Goal: Task Accomplishment & Management: Manage account settings

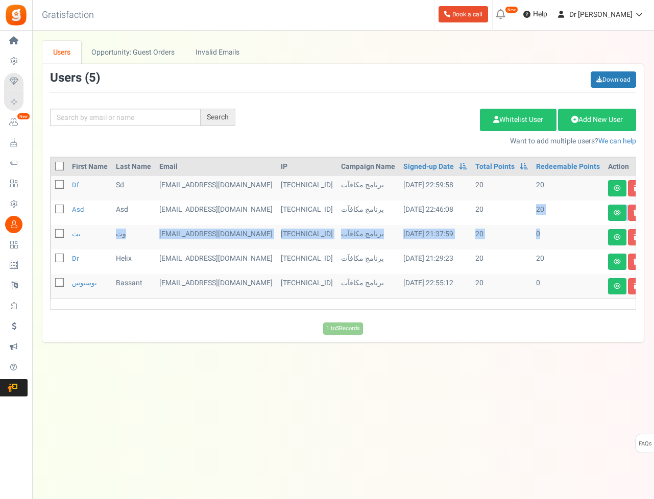
drag, startPoint x: 523, startPoint y: 219, endPoint x: 520, endPoint y: 243, distance: 24.3
click at [520, 243] on tbody "df sd [EMAIL_ADDRESS][DOMAIN_NAME] [TECHNICAL_ID] برنامج مكافآت [DATE] 22:59:58…" at bounding box center [353, 237] width 604 height 123
click at [532, 241] on td "0" at bounding box center [568, 237] width 72 height 25
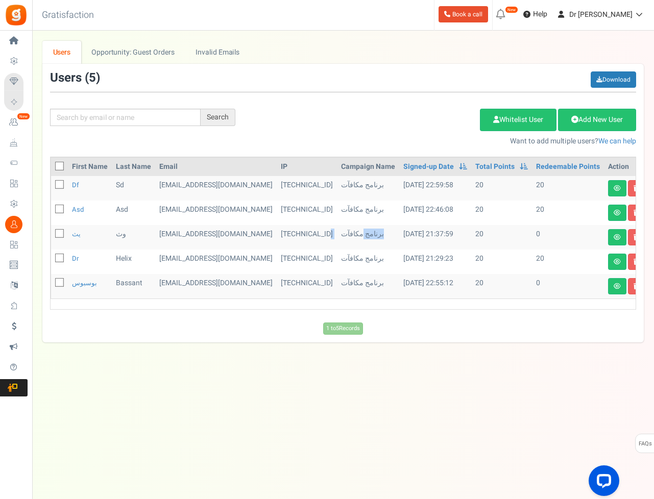
drag, startPoint x: 284, startPoint y: 240, endPoint x: 335, endPoint y: 230, distance: 51.4
click at [327, 233] on tr "يث وث [EMAIL_ADDRESS][DOMAIN_NAME] [TECHNICAL_ID] برنامج مكافآت [DATE] 21:37:59…" at bounding box center [353, 237] width 604 height 25
click at [429, 220] on tbody "df sd [EMAIL_ADDRESS][DOMAIN_NAME] [TECHNICAL_ID] برنامج مكافآت [DATE] 22:59:58…" at bounding box center [353, 237] width 604 height 123
drag, startPoint x: 457, startPoint y: 215, endPoint x: 468, endPoint y: 213, distance: 10.8
click at [468, 213] on tr "asd asd [EMAIL_ADDRESS][DOMAIN_NAME] [TECHNICAL_ID] برنامج مكافآت [DATE] 22:46:…" at bounding box center [353, 213] width 604 height 25
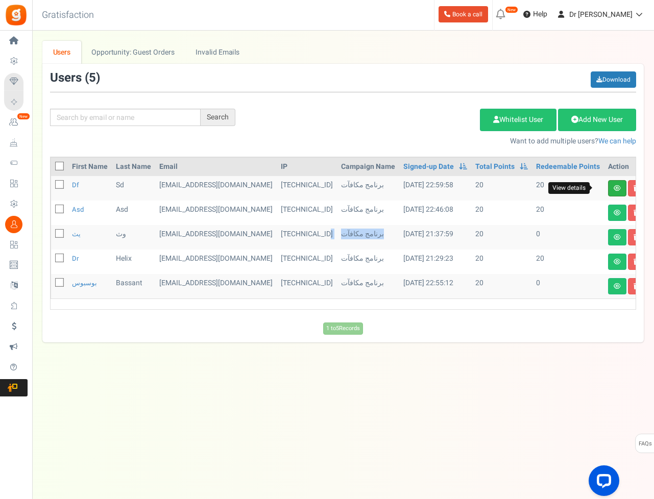
click at [614, 187] on icon at bounding box center [617, 188] width 7 height 6
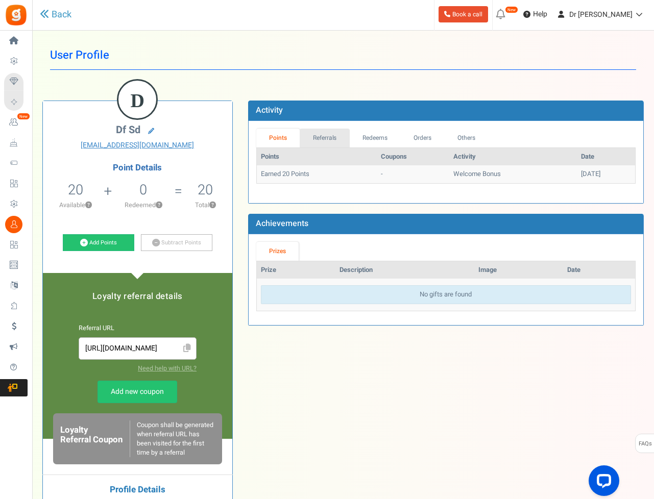
click at [323, 135] on link "Referrals" at bounding box center [325, 138] width 50 height 19
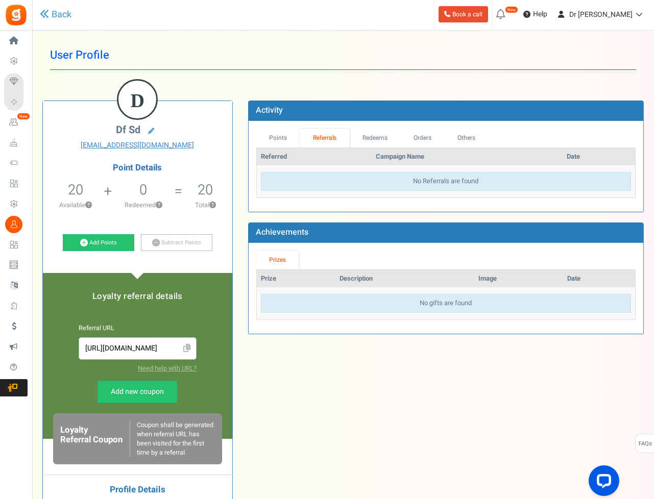
drag, startPoint x: 403, startPoint y: 130, endPoint x: 451, endPoint y: 133, distance: 48.1
click at [408, 129] on link "Orders" at bounding box center [423, 138] width 44 height 19
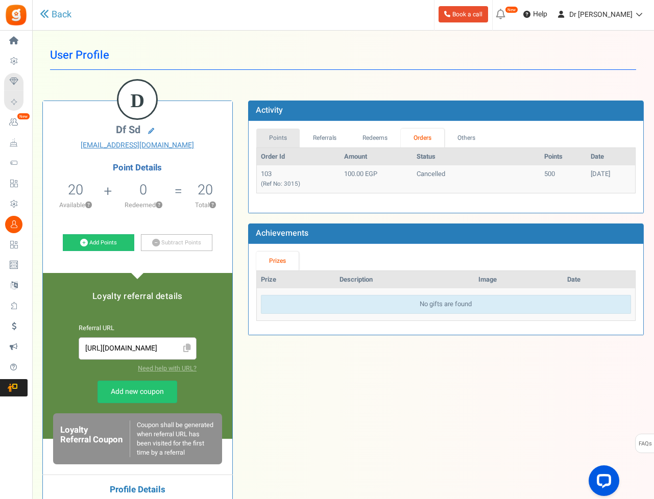
click at [285, 138] on link "Points" at bounding box center [278, 138] width 44 height 19
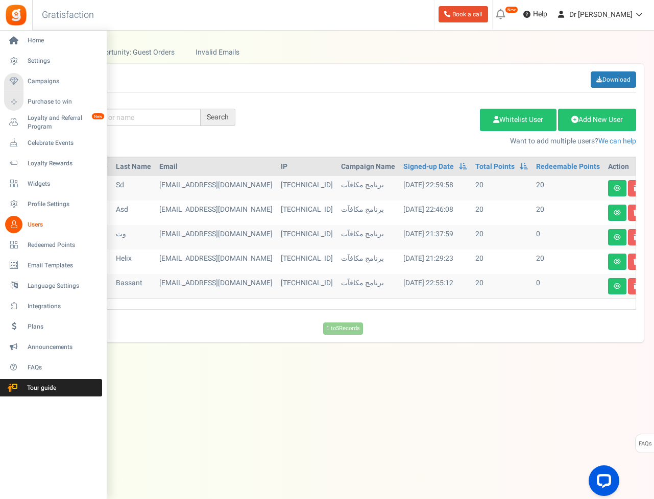
click at [39, 226] on span "Users" at bounding box center [63, 225] width 71 height 9
click at [39, 227] on span "Users" at bounding box center [63, 225] width 71 height 9
click at [40, 208] on span "Profile Settings" at bounding box center [63, 204] width 71 height 9
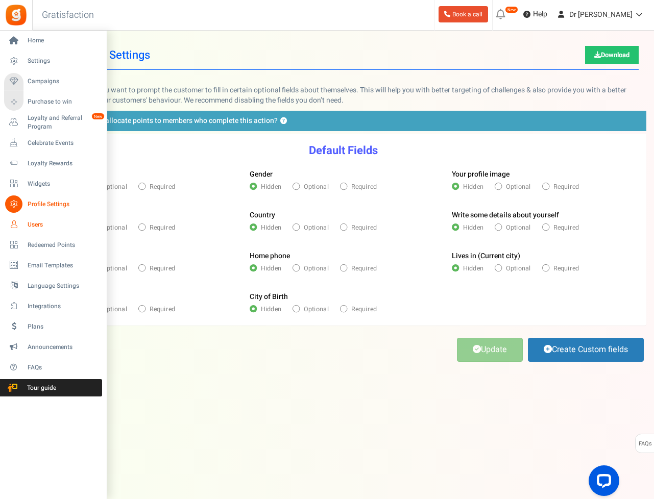
click at [34, 221] on span "Users" at bounding box center [63, 225] width 71 height 9
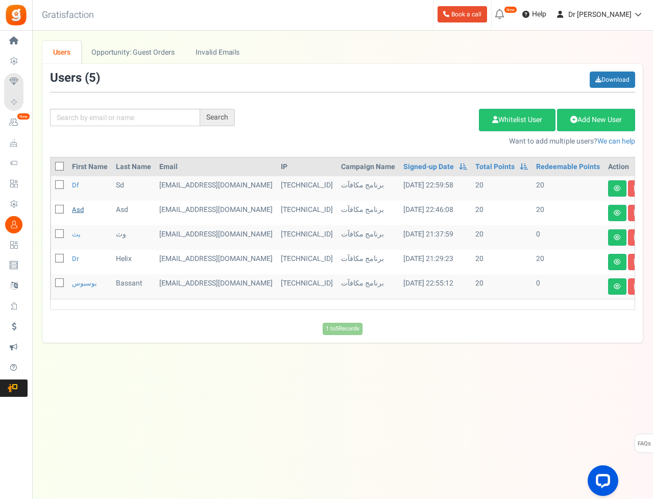
click at [82, 208] on link "asd" at bounding box center [78, 210] width 12 height 10
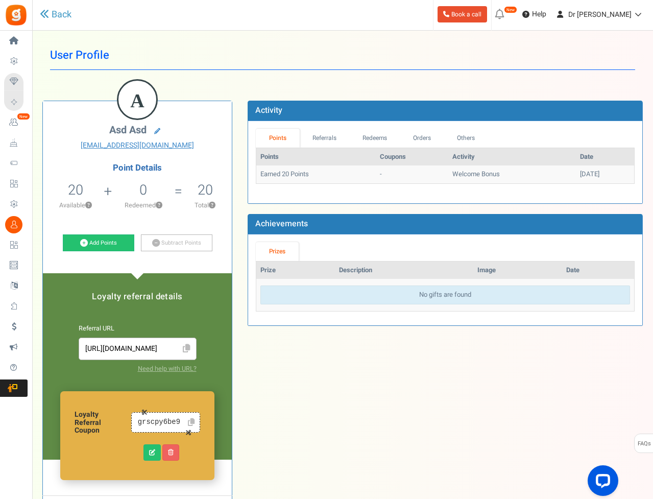
click at [188, 419] on icon at bounding box center [191, 422] width 7 height 8
